Goal: Task Accomplishment & Management: Use online tool/utility

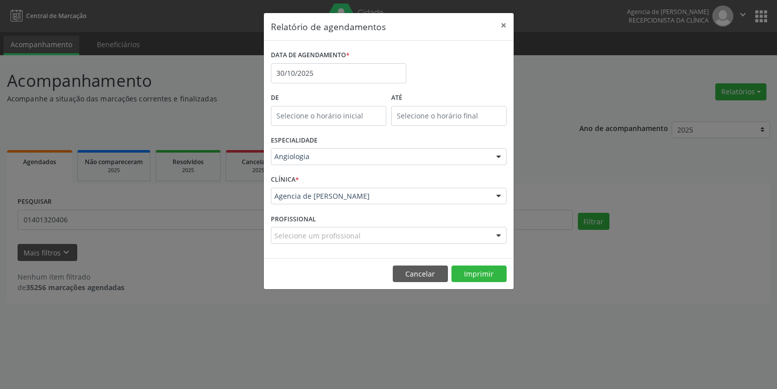
click at [359, 149] on div "Angiologia" at bounding box center [389, 156] width 236 height 17
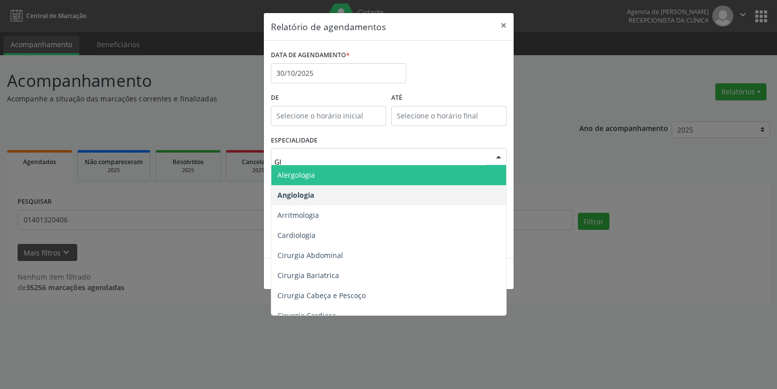
type input "GIN"
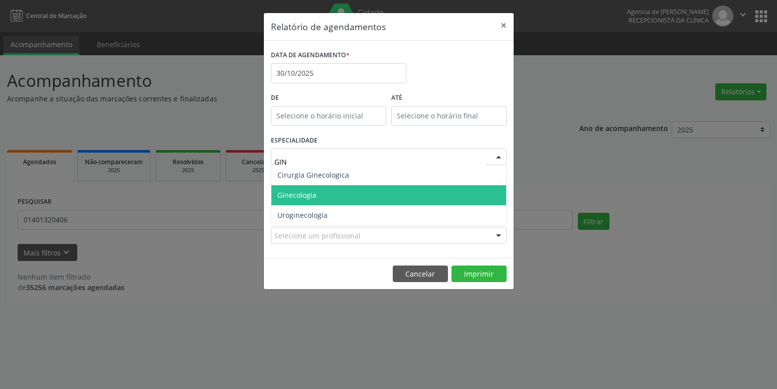
click at [318, 192] on span "Ginecologia" at bounding box center [388, 195] width 235 height 20
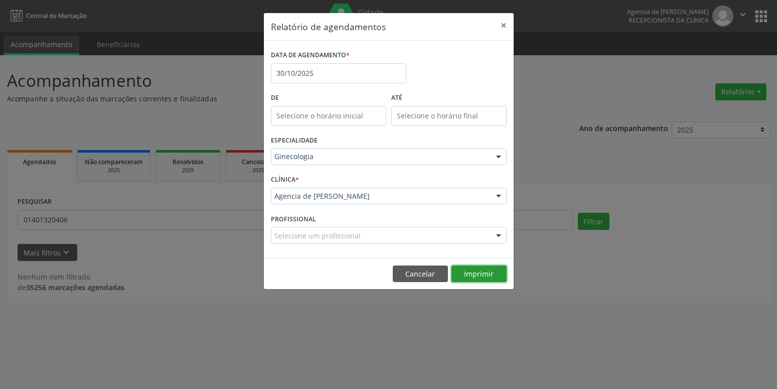
click at [479, 270] on button "Imprimir" at bounding box center [478, 273] width 55 height 17
click at [504, 26] on button "×" at bounding box center [503, 25] width 20 height 25
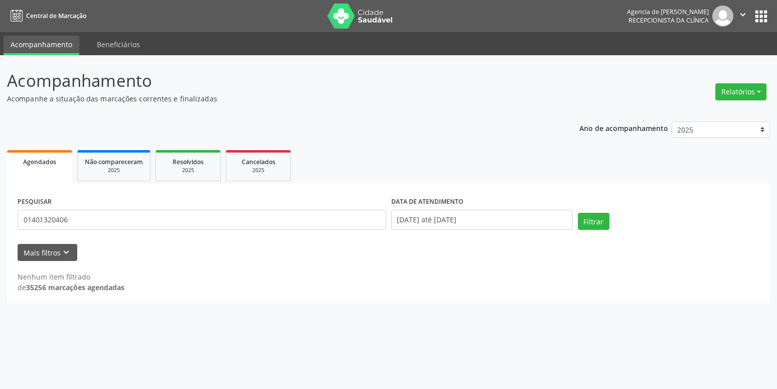
click at [749, 91] on button "Relatórios" at bounding box center [740, 91] width 51 height 17
click at [672, 111] on link "Agendamentos" at bounding box center [713, 113] width 108 height 14
select select "9"
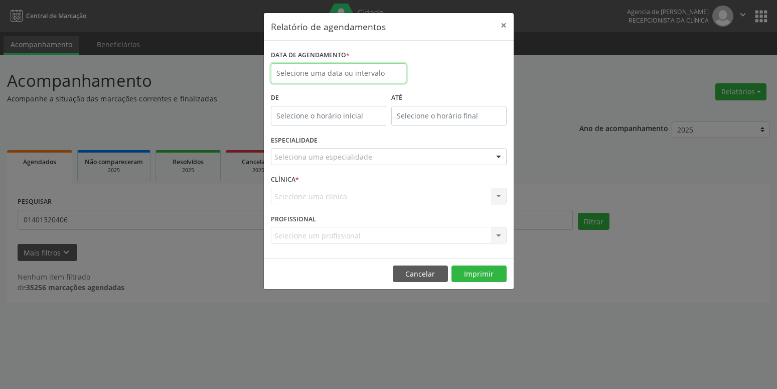
click at [335, 74] on input "text" at bounding box center [338, 73] width 135 height 20
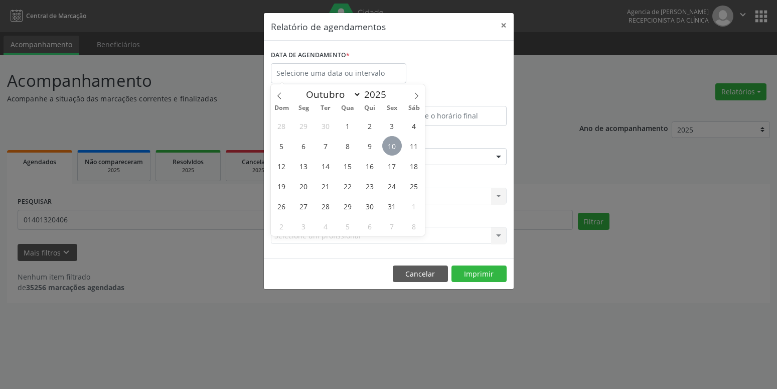
click at [390, 148] on span "10" at bounding box center [392, 146] width 20 height 20
type input "[DATE]"
click at [390, 148] on span "10" at bounding box center [392, 146] width 20 height 20
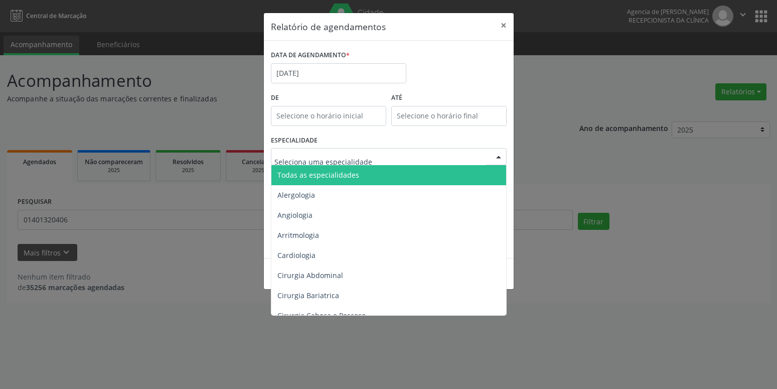
click at [377, 155] on div at bounding box center [389, 156] width 236 height 17
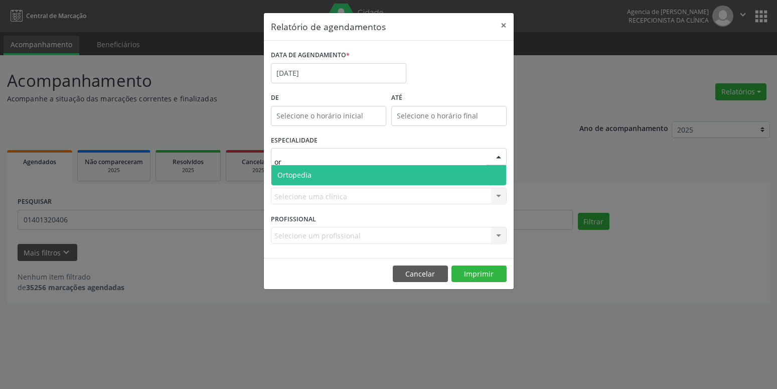
type input "ort"
click at [325, 170] on span "Ortopedia" at bounding box center [388, 175] width 235 height 20
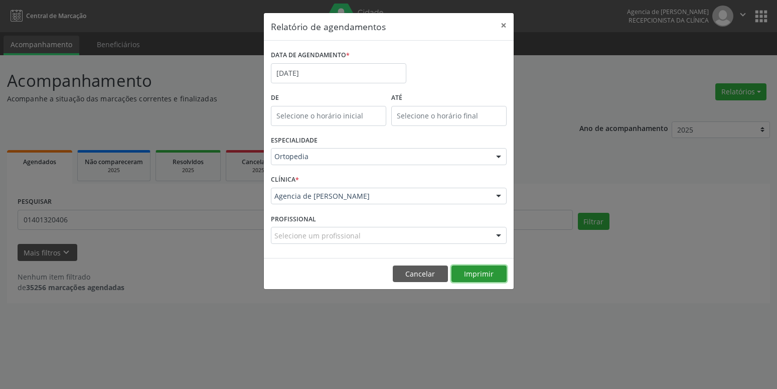
click at [468, 274] on button "Imprimir" at bounding box center [478, 273] width 55 height 17
click at [501, 21] on button "×" at bounding box center [503, 25] width 20 height 25
